Goal: Information Seeking & Learning: Check status

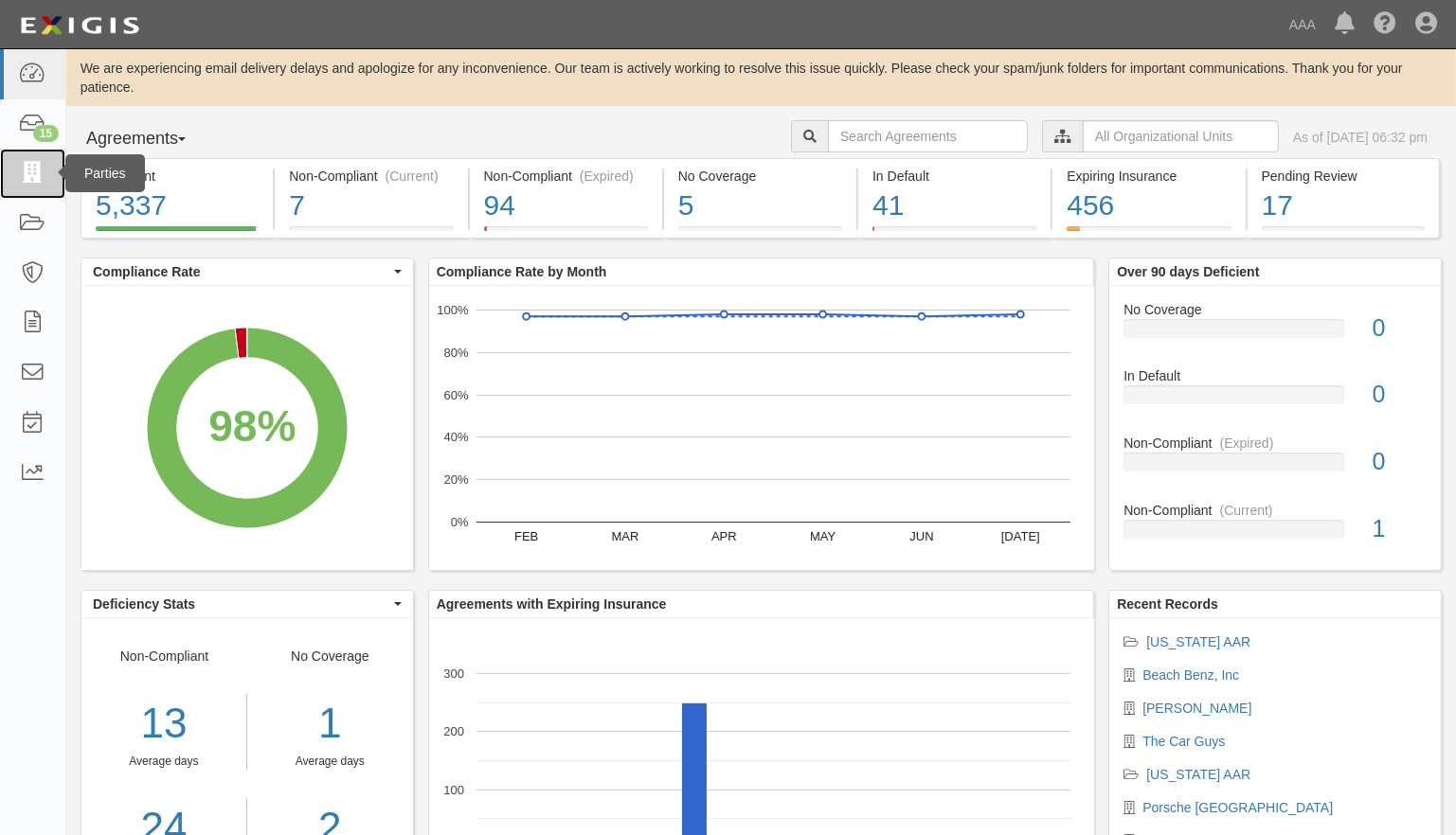
click at [31, 173] on icon at bounding box center [32, 174] width 27 height 22
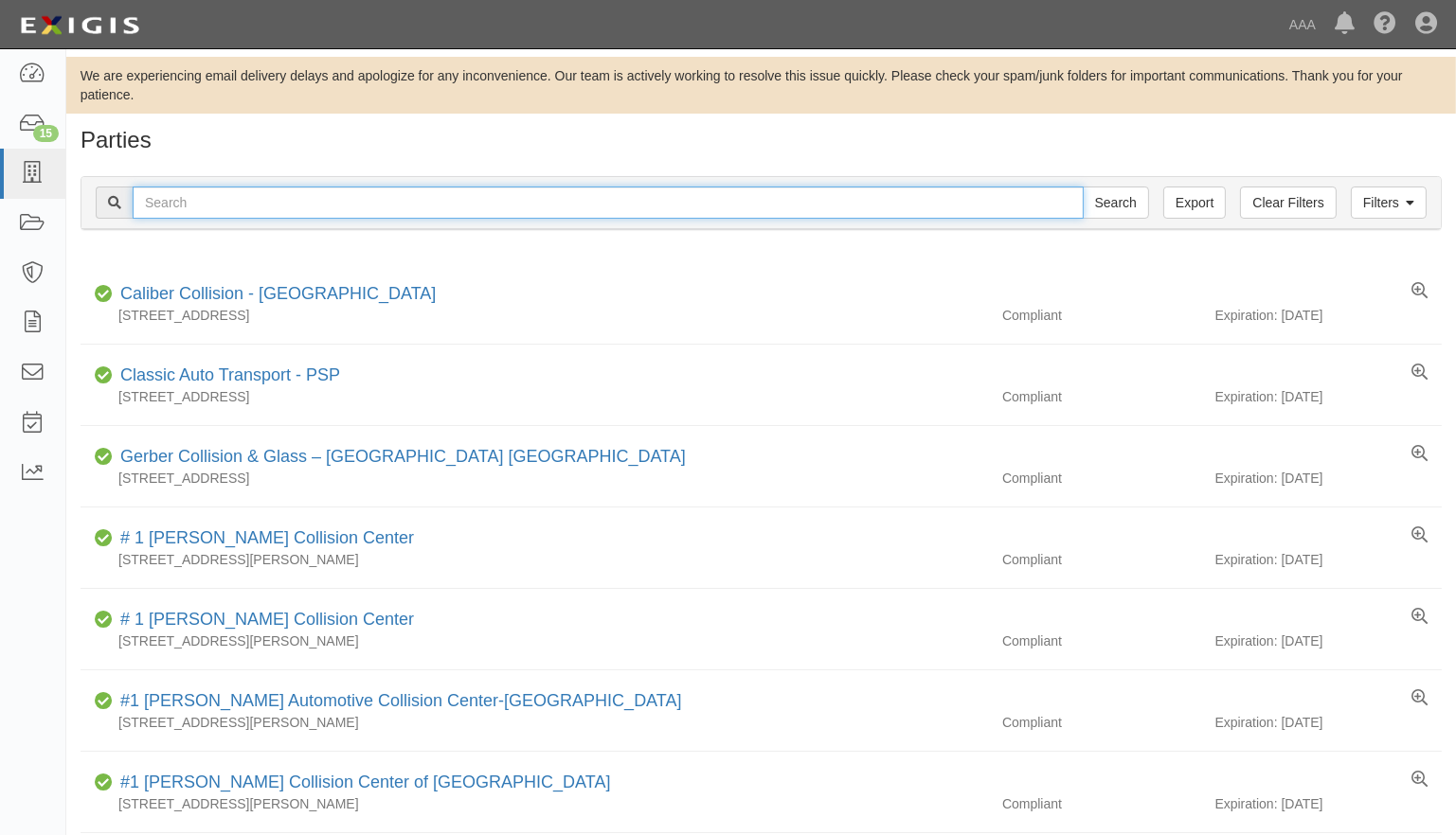
click at [342, 198] on input "text" at bounding box center [608, 203] width 951 height 32
type input "20354"
click at [1083, 187] on input "Search" at bounding box center [1116, 203] width 66 height 32
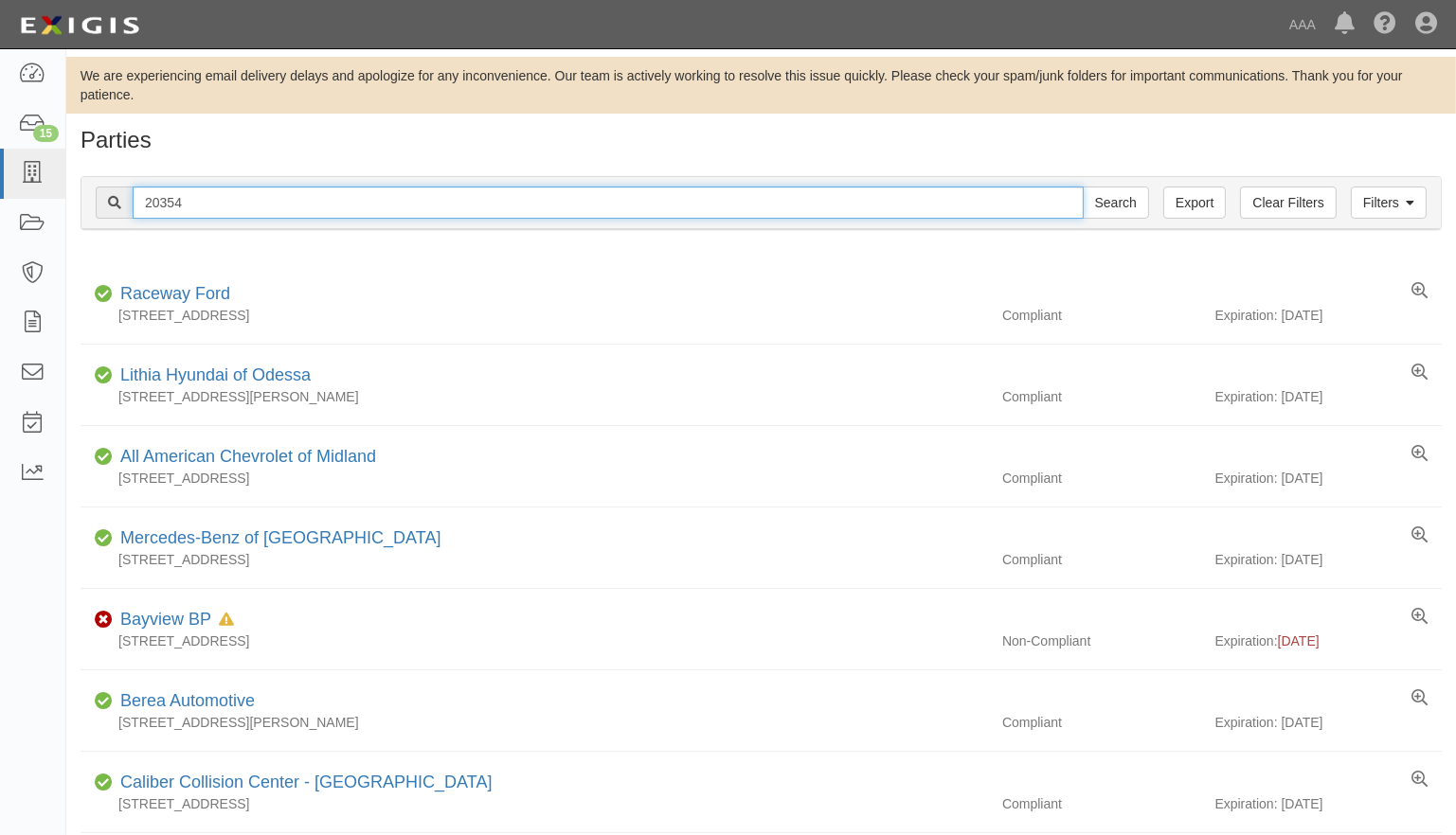
drag, startPoint x: 209, startPoint y: 196, endPoint x: 74, endPoint y: 218, distance: 136.8
click at [74, 218] on div "Filters Clear Filters Export 20354 Search Filters Compliance Status Compliant N…" at bounding box center [761, 206] width 1390 height 87
type input "19547"
click at [1083, 187] on input "Search" at bounding box center [1116, 203] width 66 height 32
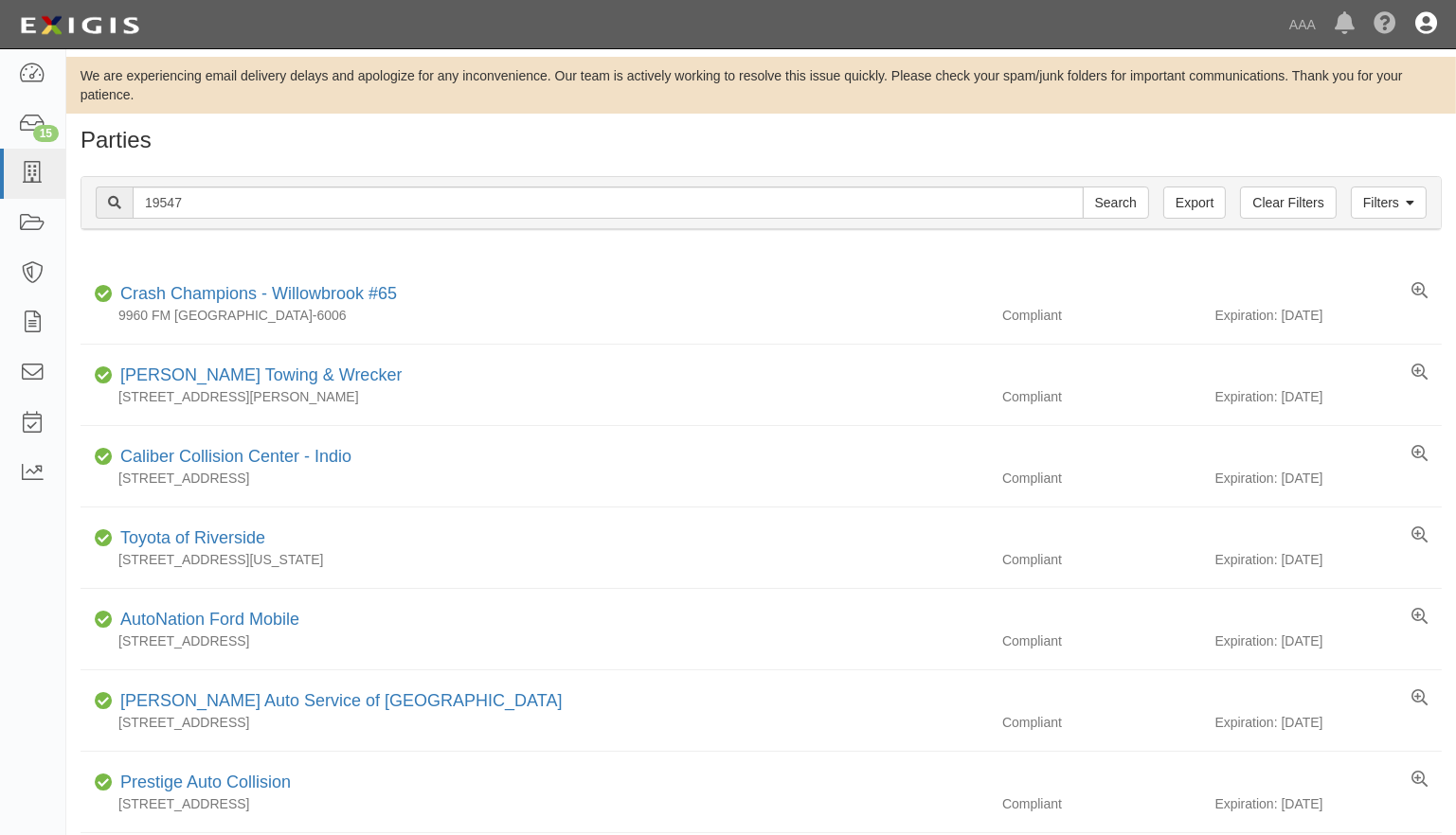
click at [1417, 24] on icon at bounding box center [1426, 25] width 22 height 23
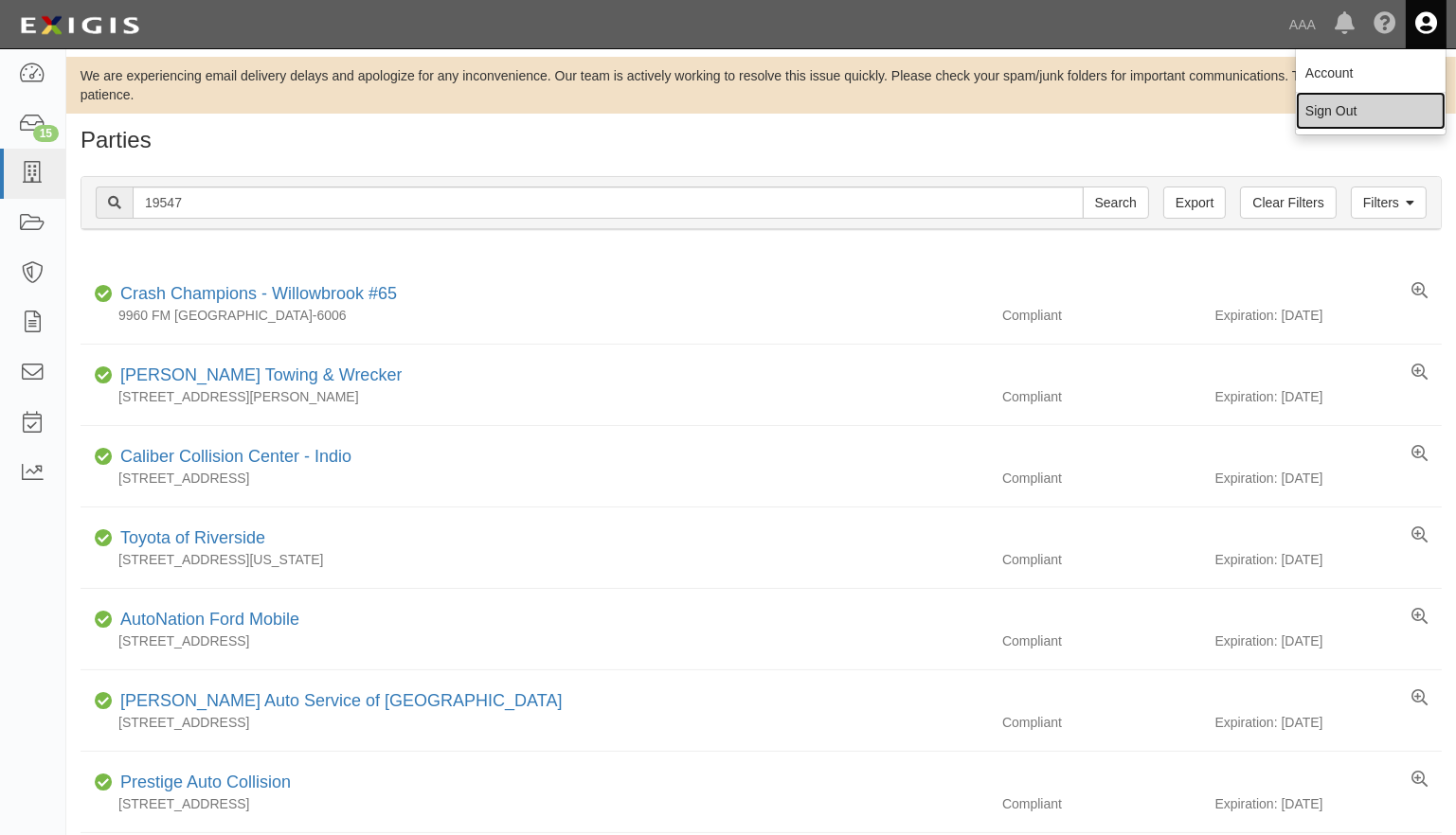
click at [1328, 107] on link "Sign Out" at bounding box center [1371, 111] width 150 height 38
